Goal: Task Accomplishment & Management: Use online tool/utility

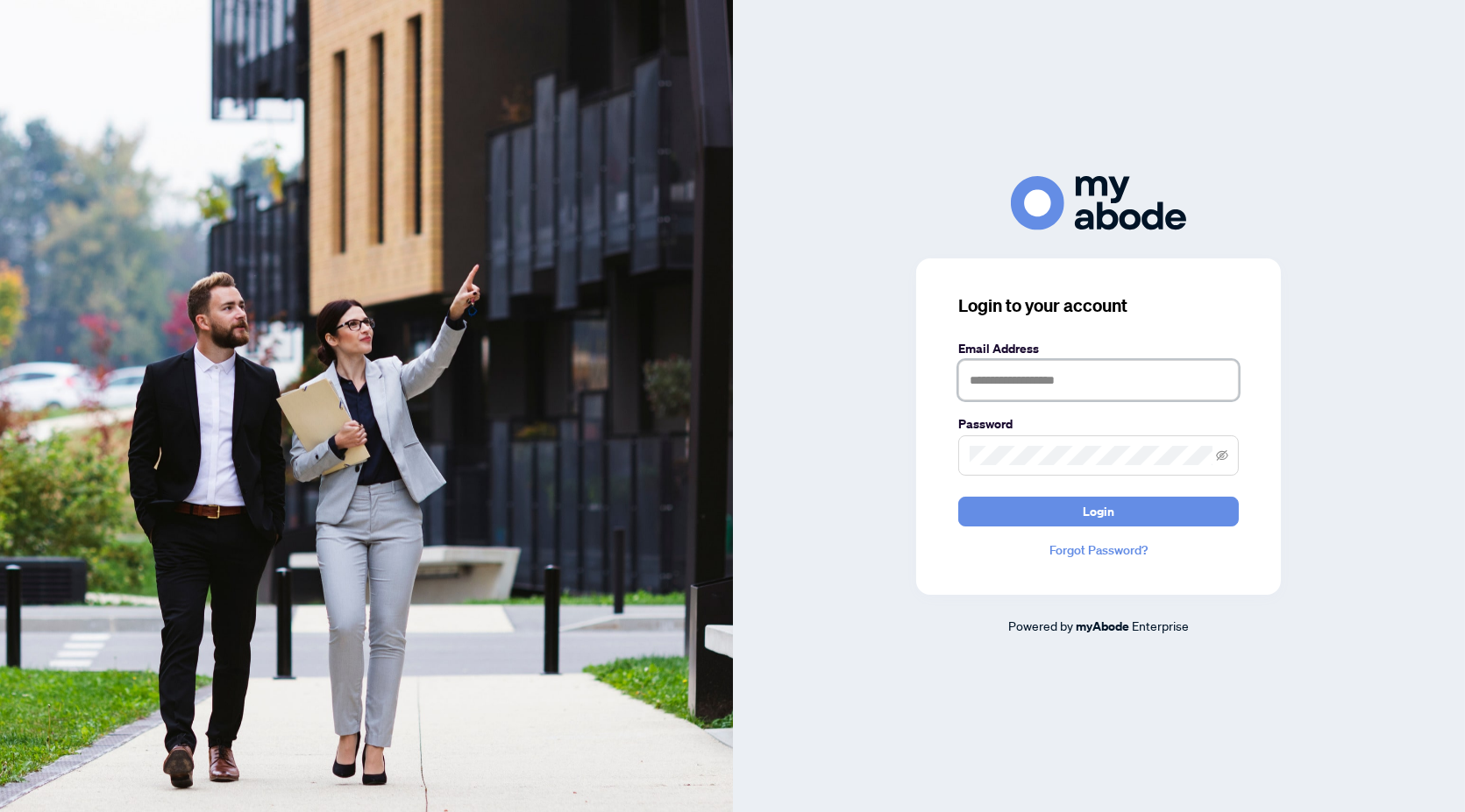
click at [1072, 374] on input "text" at bounding box center [1099, 380] width 281 height 40
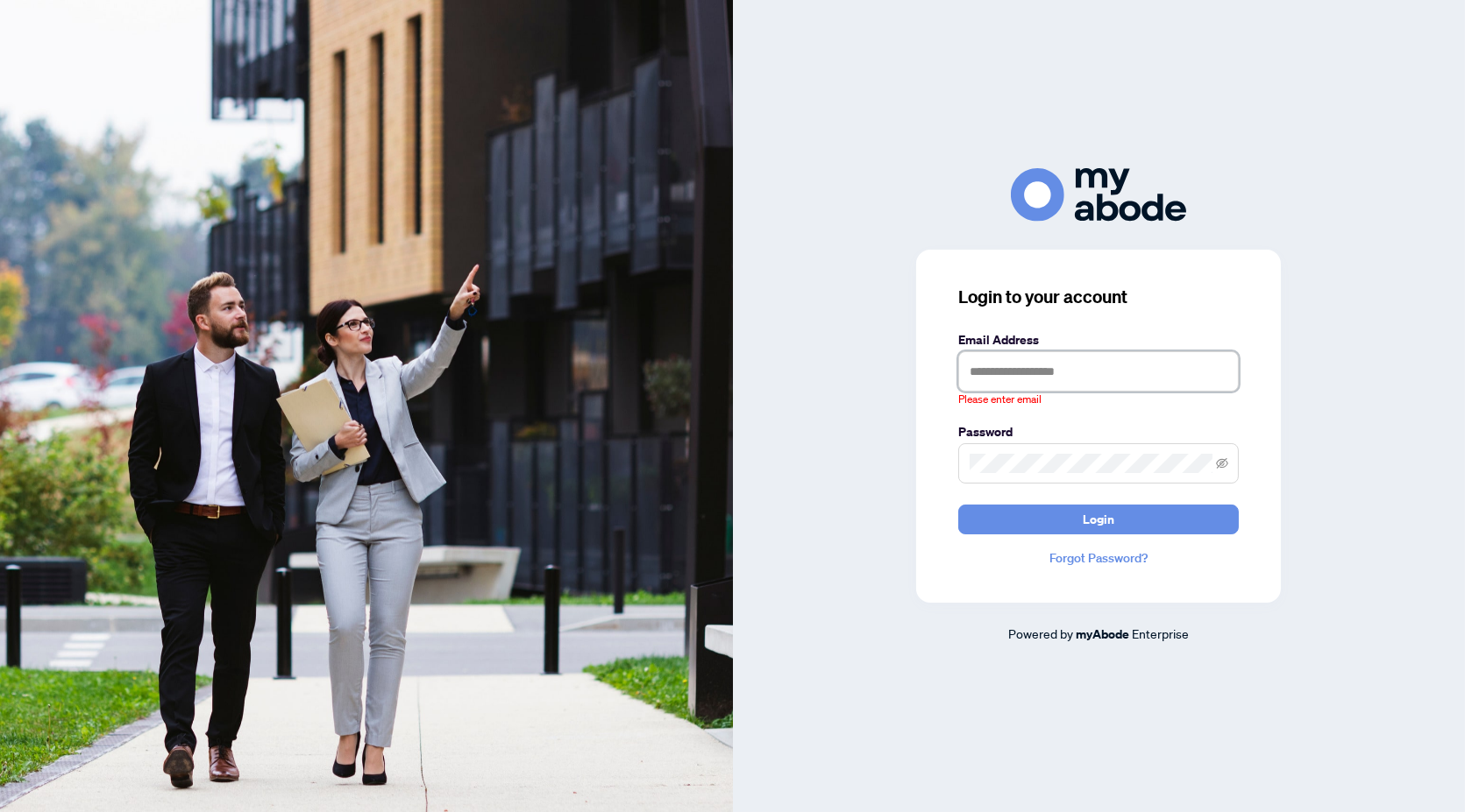
type input "**********"
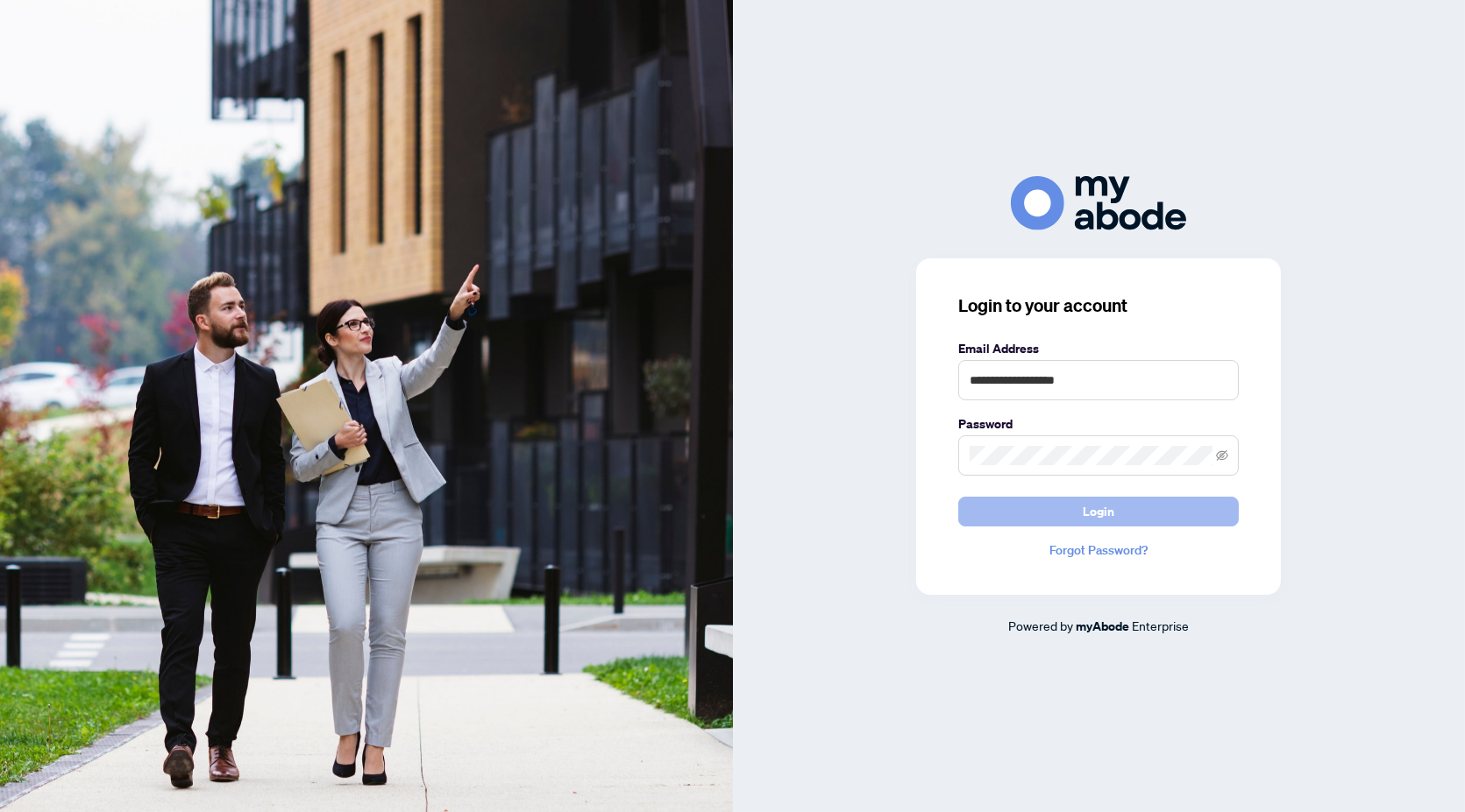
click at [1068, 508] on button "Login" at bounding box center [1099, 511] width 281 height 30
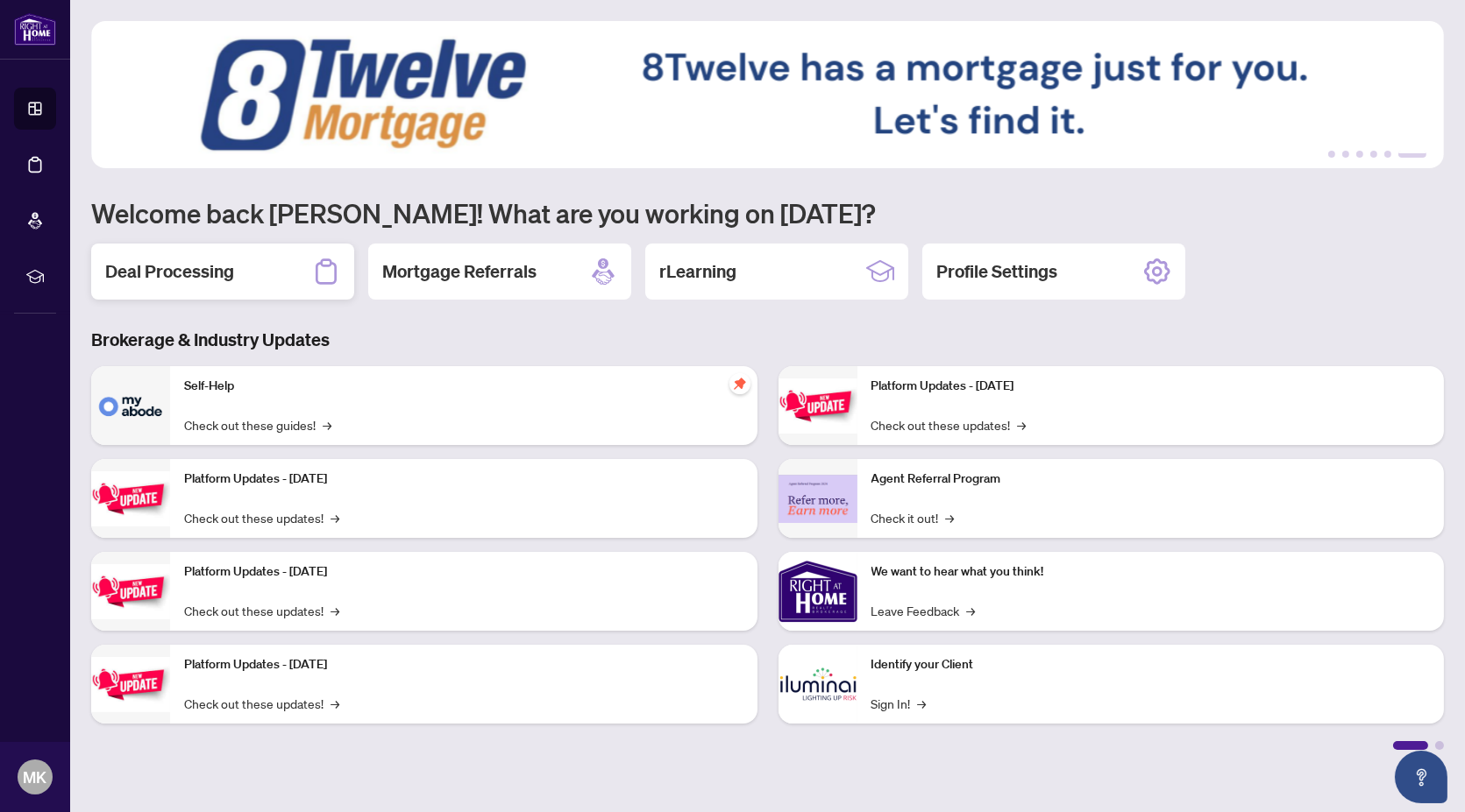
click at [215, 261] on h2 "Deal Processing" at bounding box center [169, 271] width 129 height 24
